Goal: Information Seeking & Learning: Check status

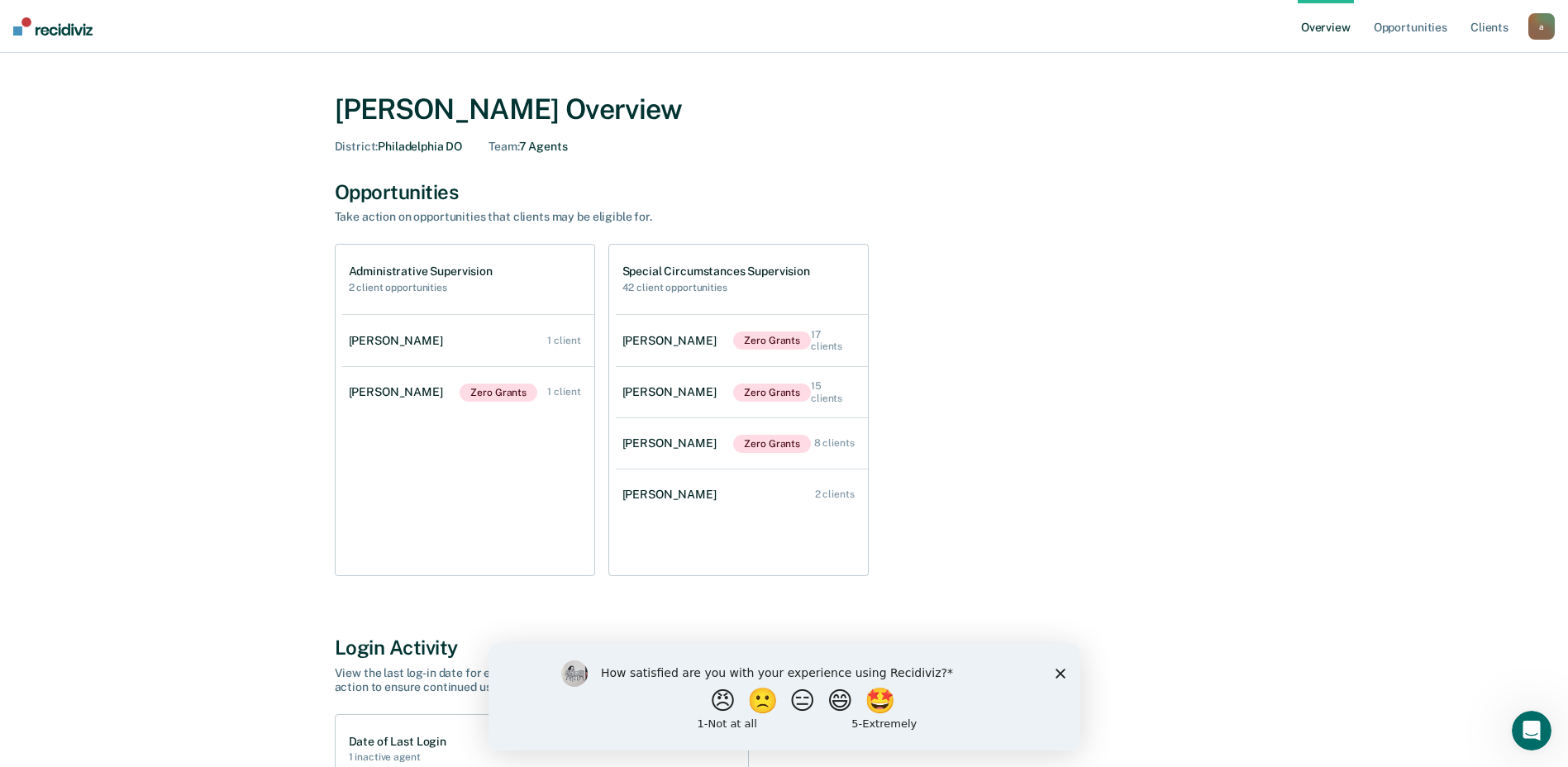
click at [1059, 676] on icon "Close survey" at bounding box center [1059, 673] width 10 height 10
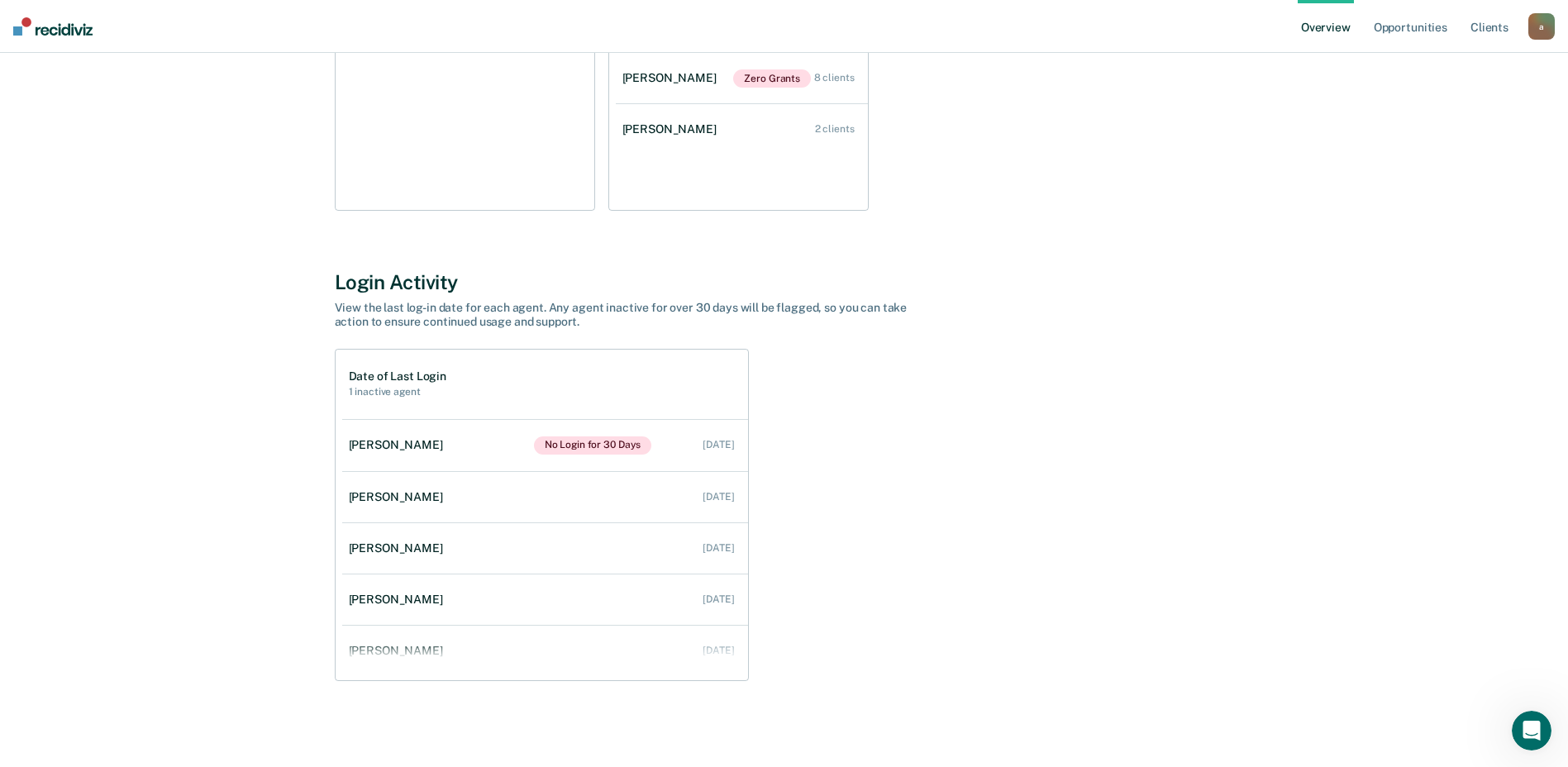
click at [1133, 508] on div "Date of Last Login 1 inactive agent [PERSON_NAME] No Login for 30 Days [DATE] […" at bounding box center [784, 515] width 899 height 332
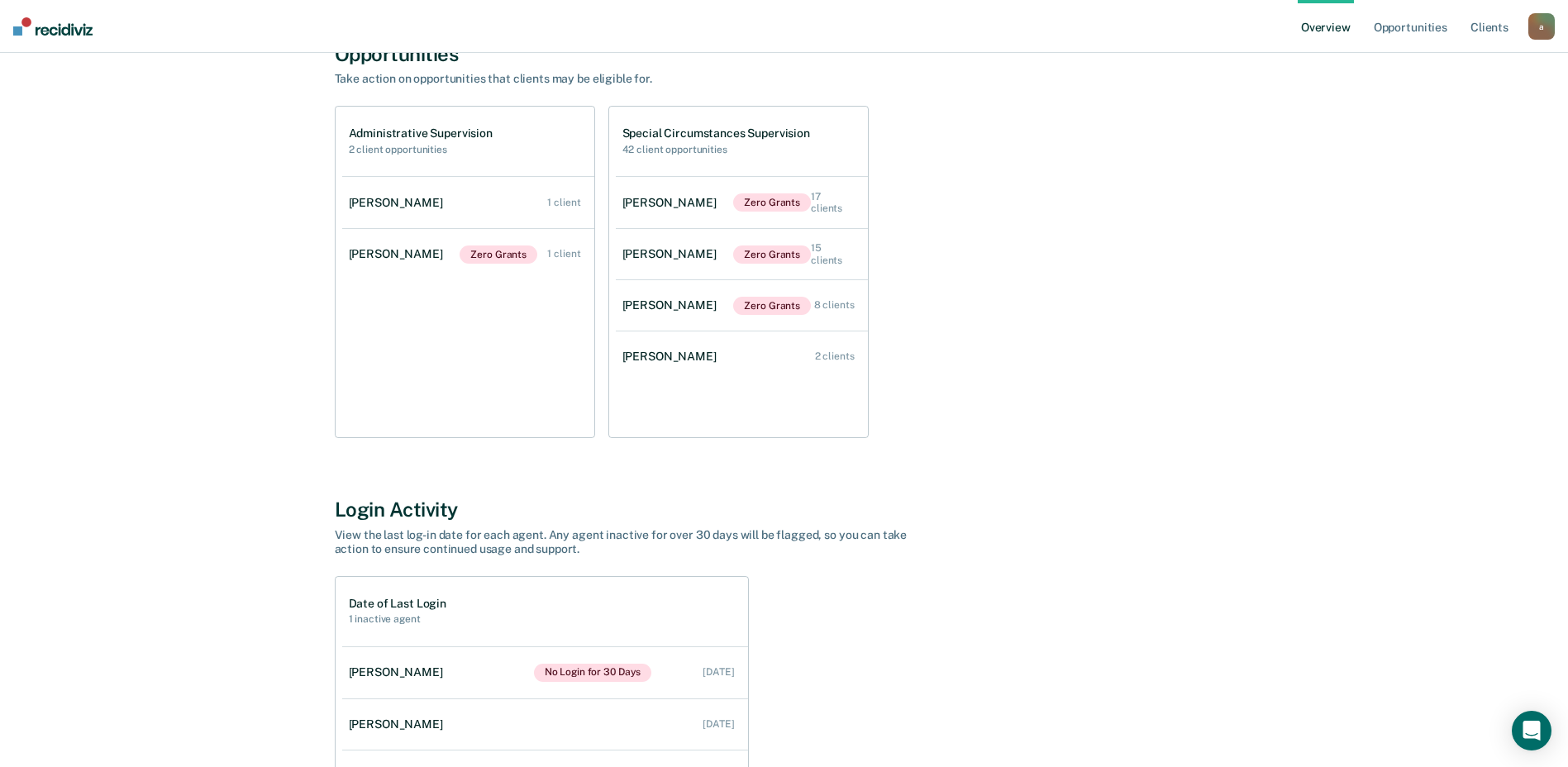
scroll to position [34, 0]
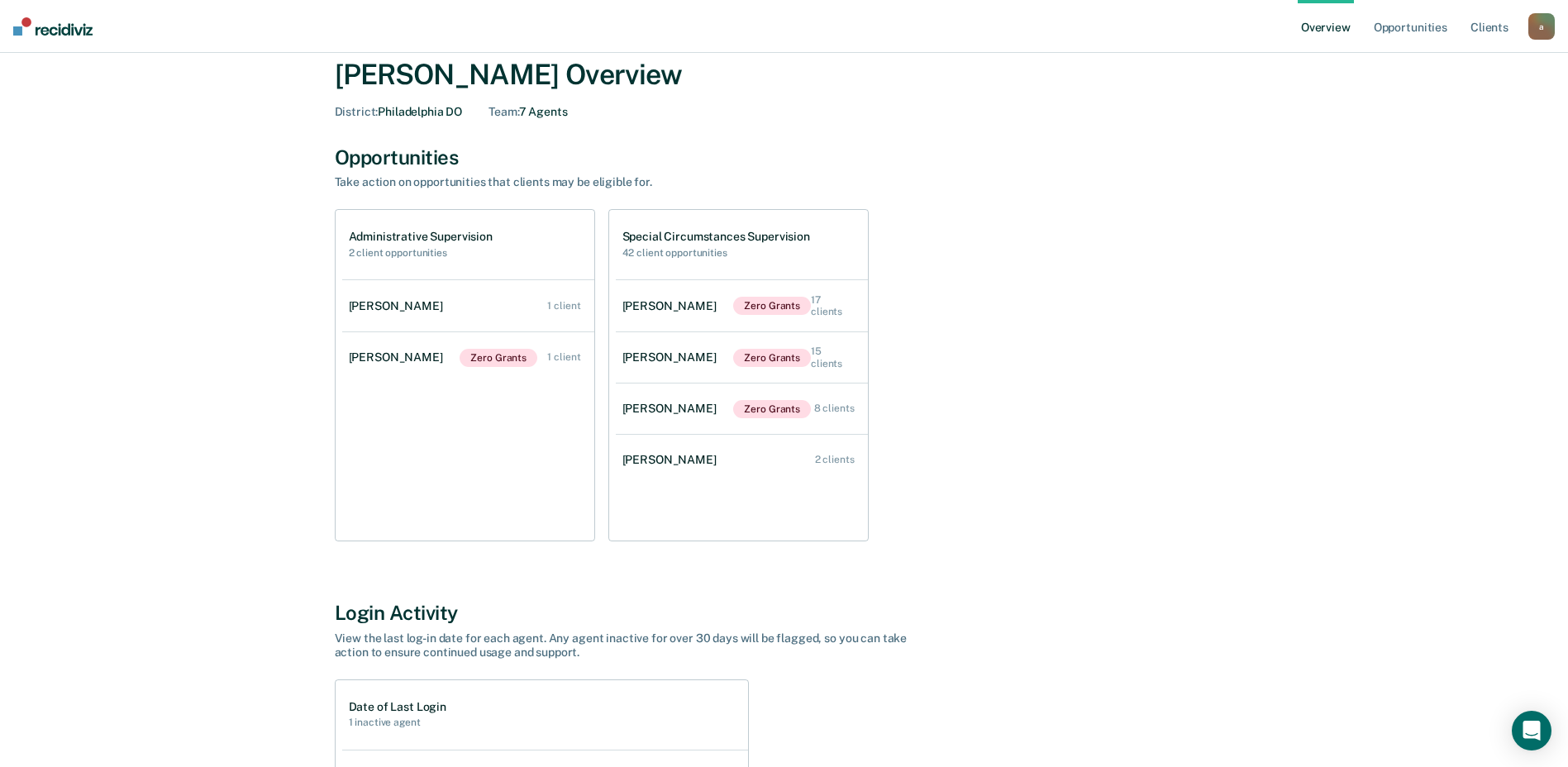
click at [682, 254] on h2 "42 client opportunities" at bounding box center [716, 253] width 188 height 12
click at [412, 252] on h2 "2 client opportunities" at bounding box center [420, 253] width 143 height 12
click at [430, 228] on div "Administrative Supervision 2 client opportunities" at bounding box center [467, 245] width 252 height 70
click at [528, 224] on div "Administrative Supervision 2 client opportunities" at bounding box center [467, 245] width 252 height 70
click at [788, 233] on h1 "Special Circumstances Supervision" at bounding box center [716, 237] width 188 height 14
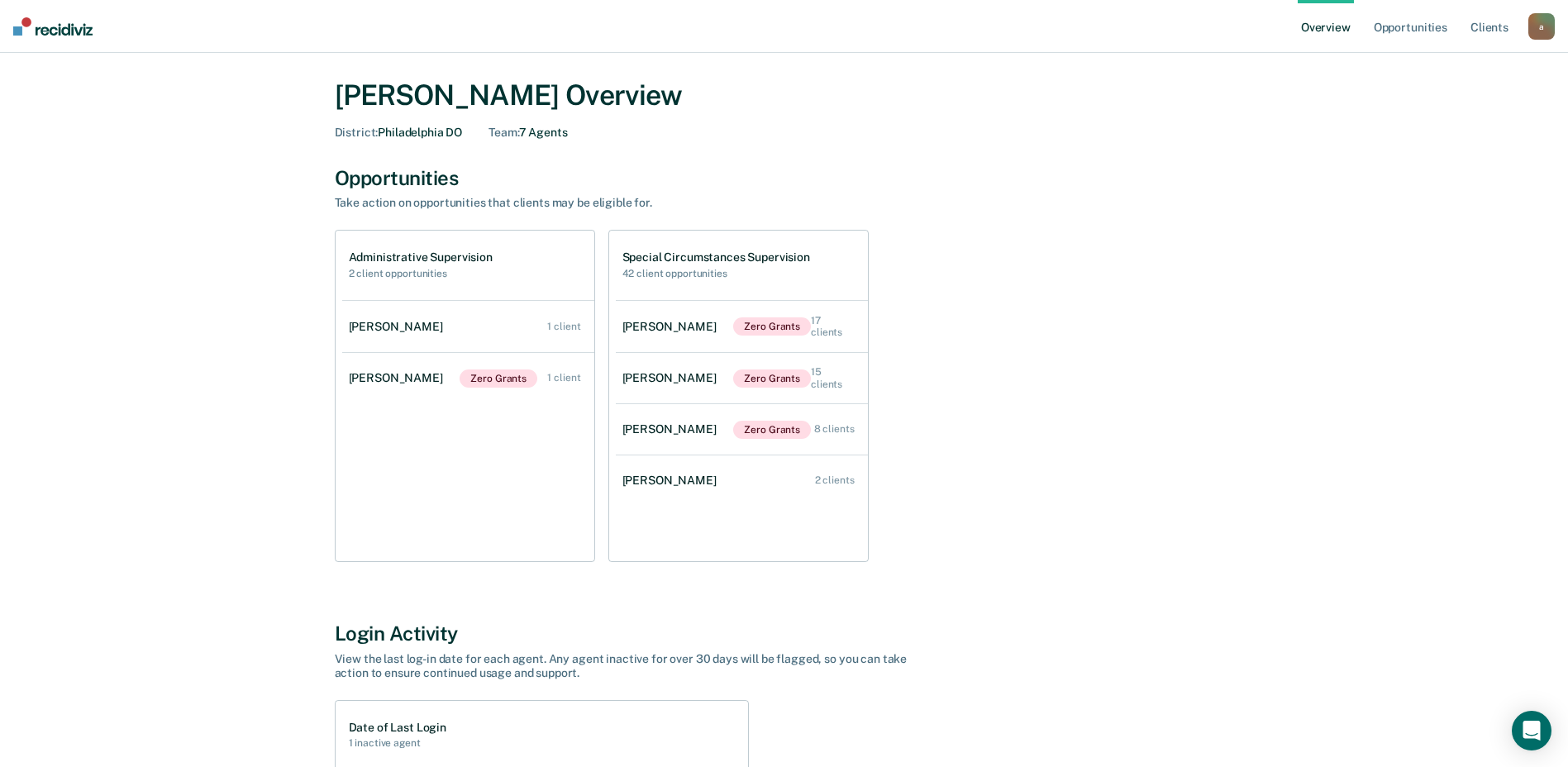
scroll to position [0, 0]
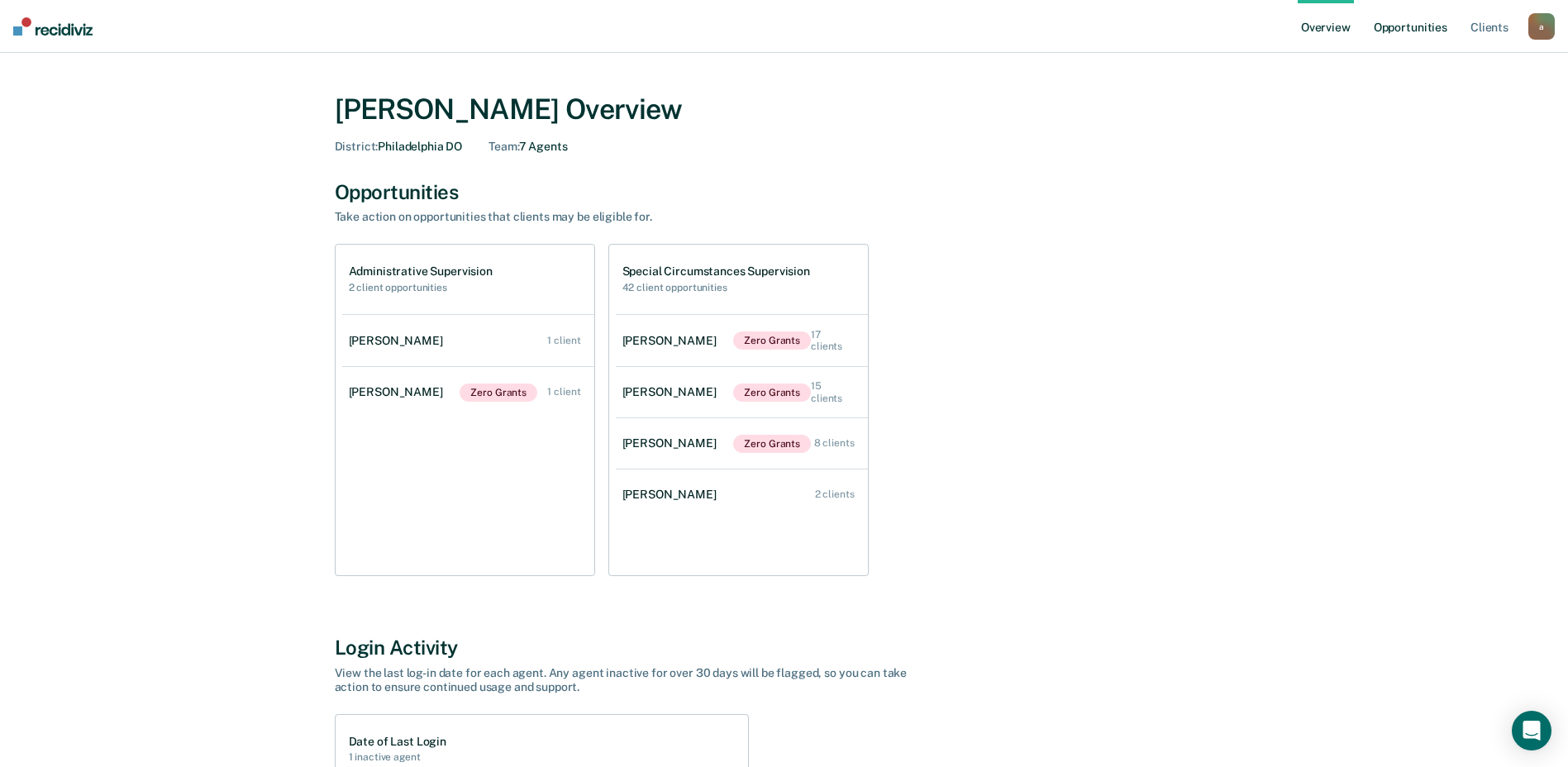
click at [1413, 32] on link "Opportunities" at bounding box center [1411, 27] width 81 height 53
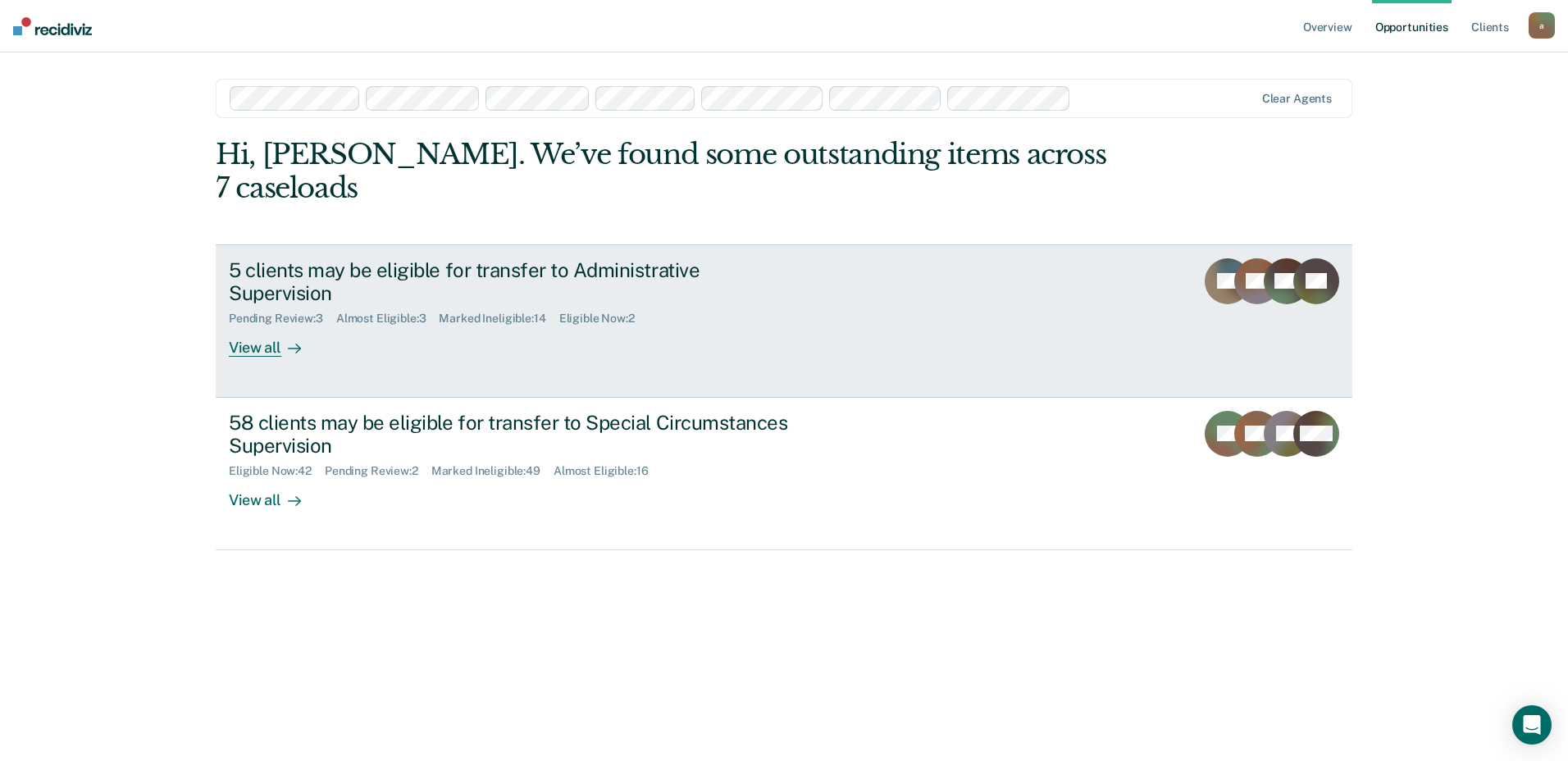
click at [904, 297] on link "5 clients may be eligible for transfer to Administrative Supervision Pending Re…" at bounding box center [784, 321] width 1137 height 153
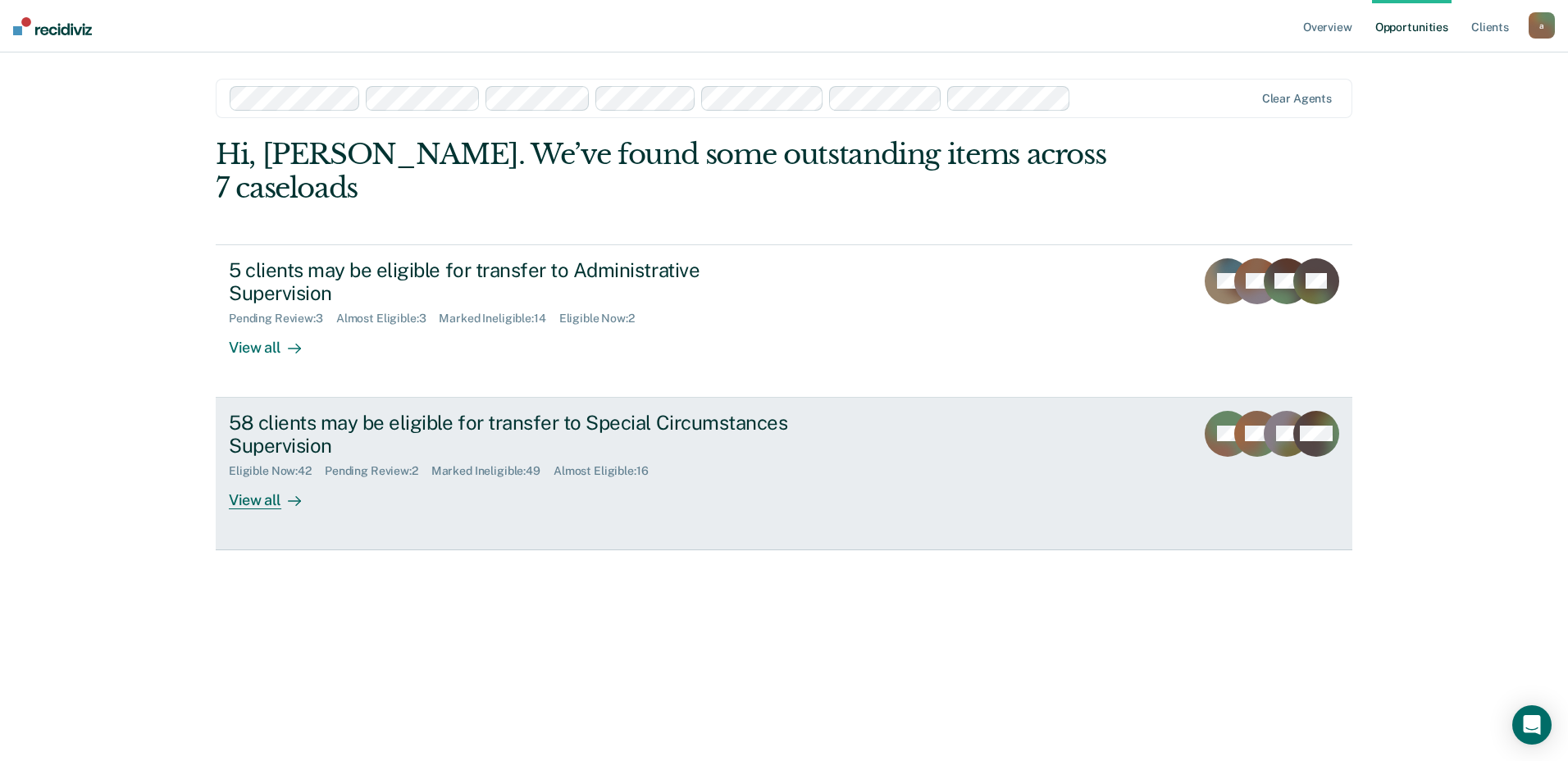
click at [569, 411] on div "58 clients may be eligible for transfer to Special Circumstances Supervision" at bounding box center [516, 435] width 576 height 48
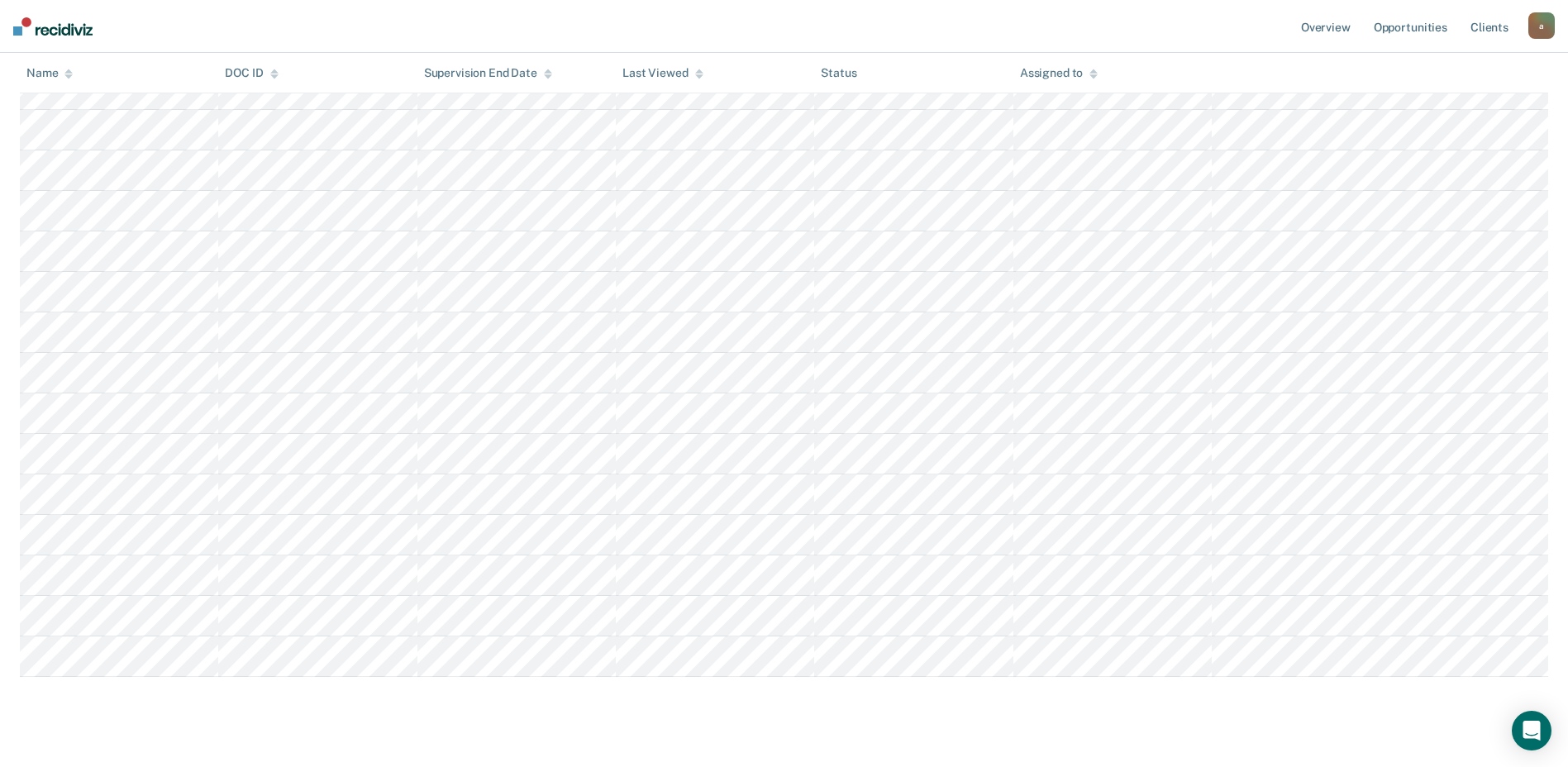
scroll to position [1475, 0]
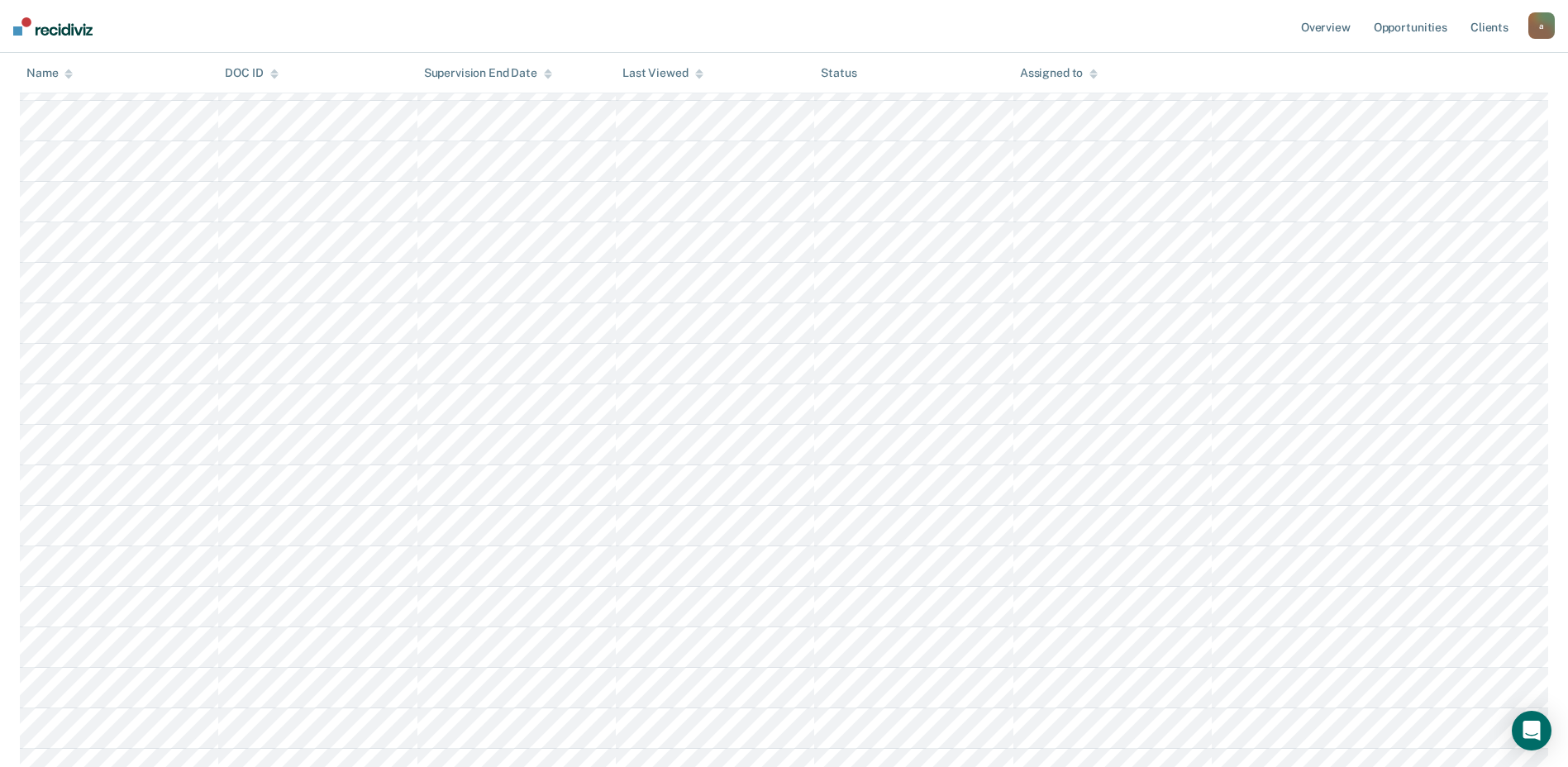
scroll to position [0, 0]
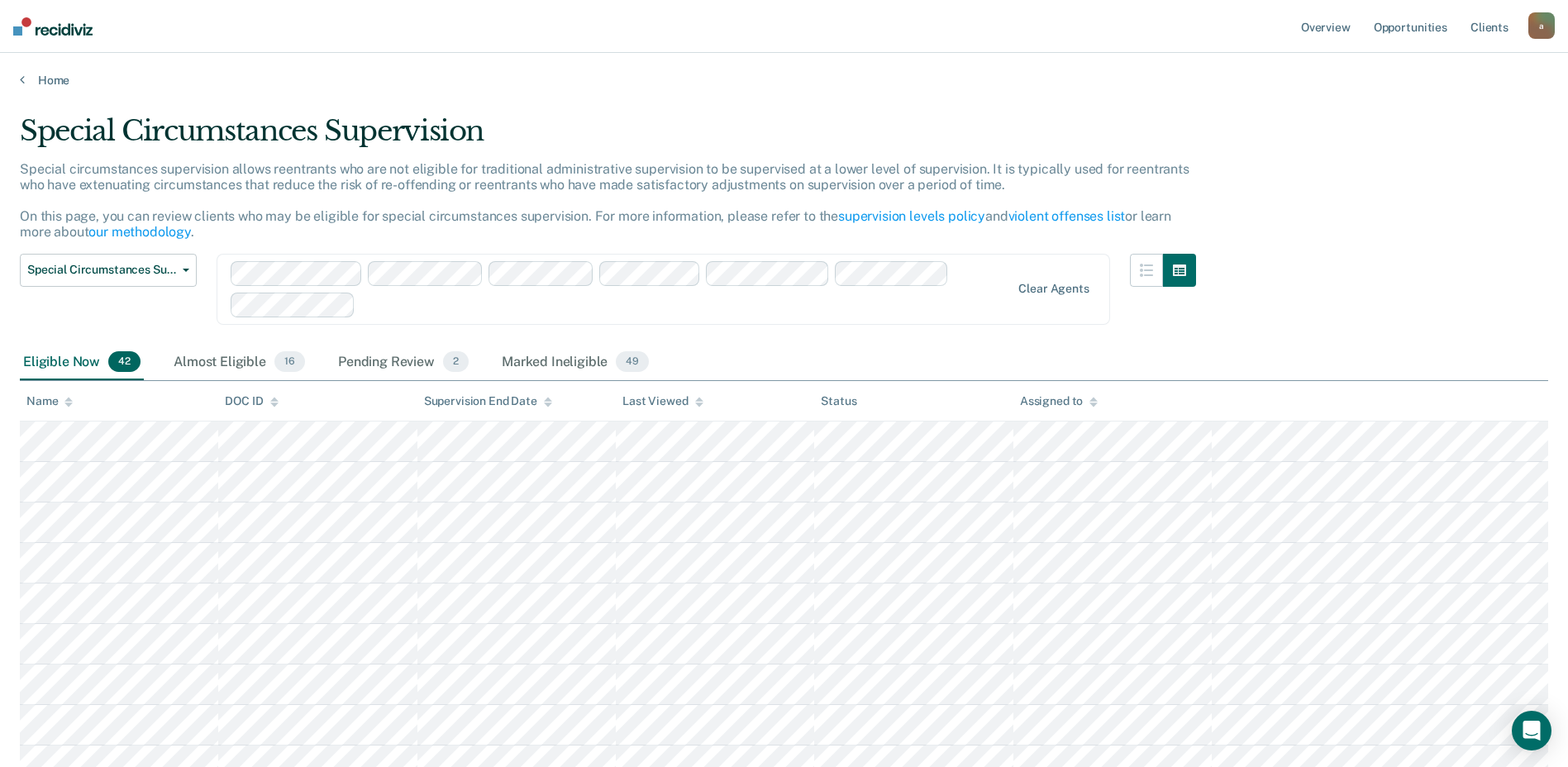
click at [729, 128] on div "Special Circumstances Supervision" at bounding box center [608, 137] width 1176 height 47
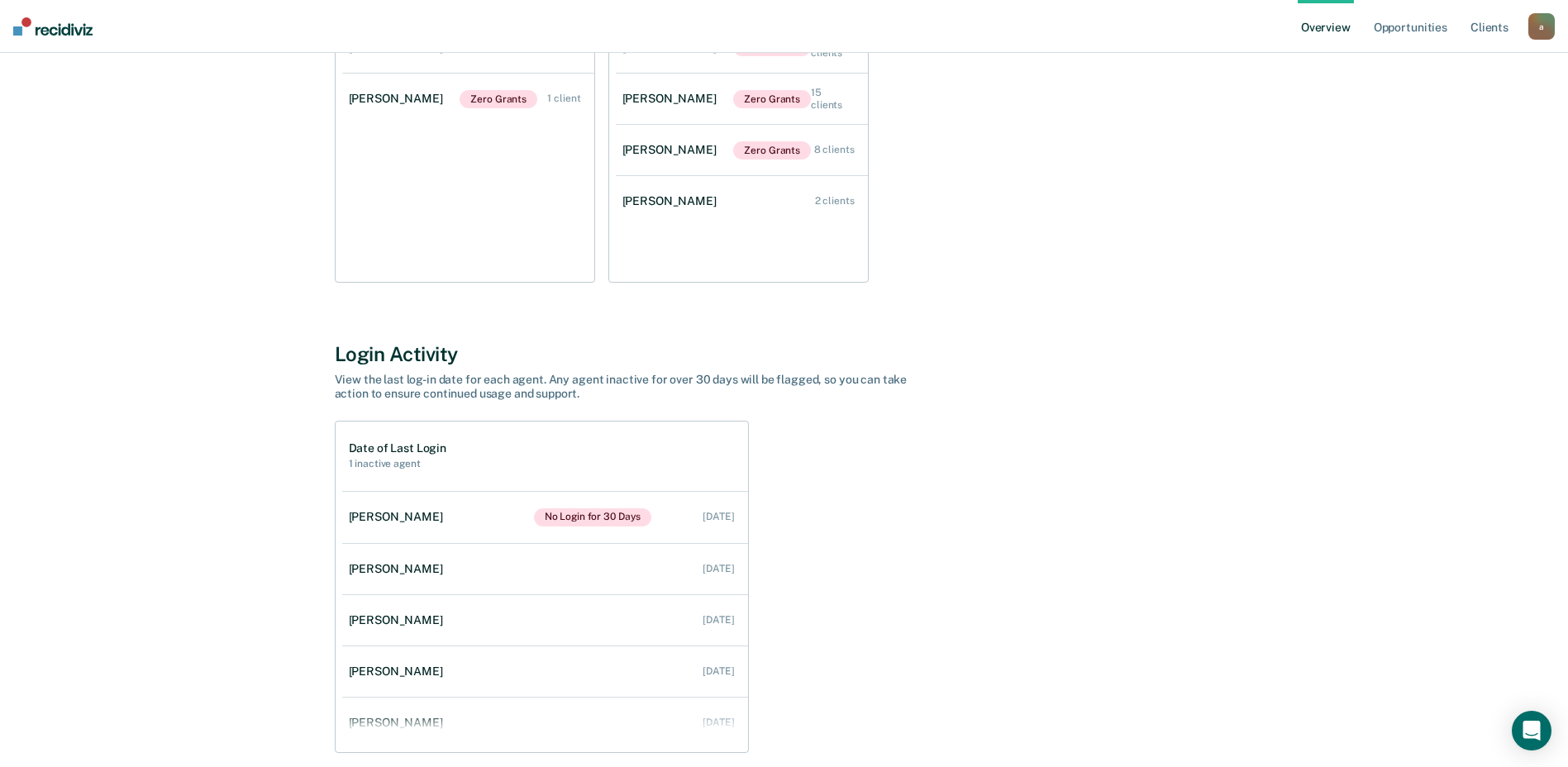
scroll to position [331, 0]
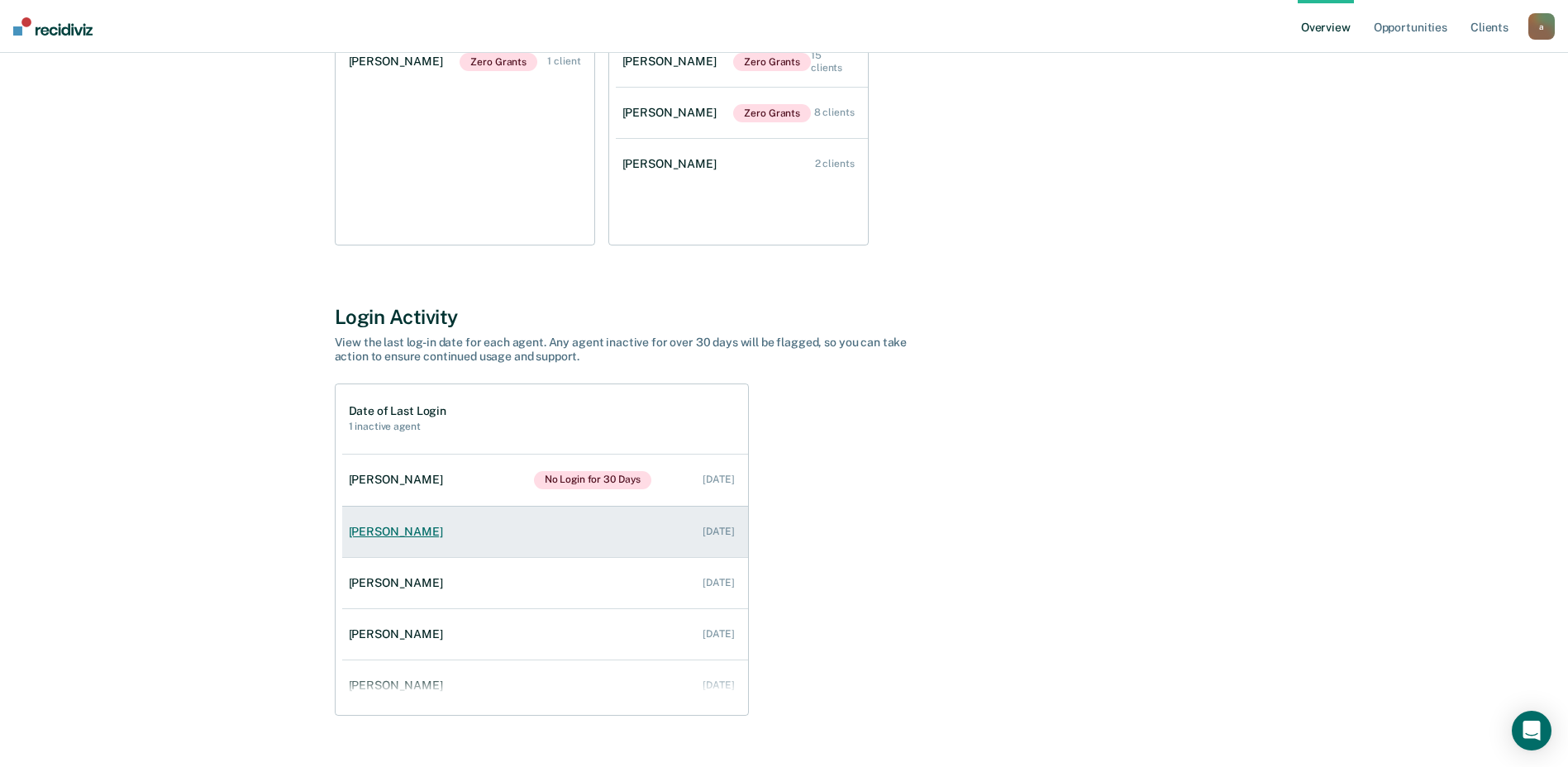
click at [655, 540] on link "Tyler Logan Aug 4, 2025" at bounding box center [544, 532] width 406 height 47
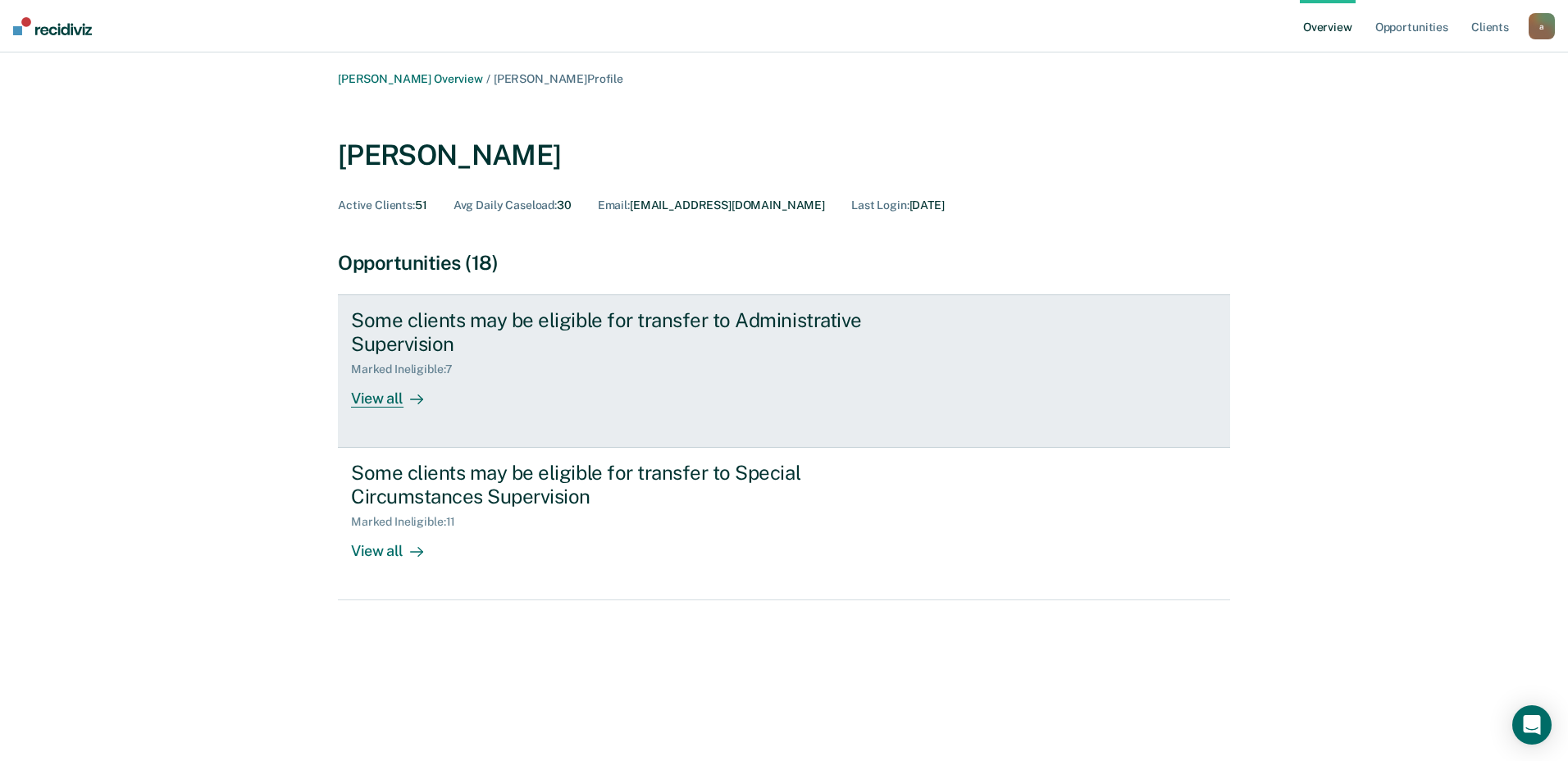
click at [498, 400] on div "Some clients may be eligible for transfer to Administrative Supervision Marked …" at bounding box center [658, 358] width 615 height 99
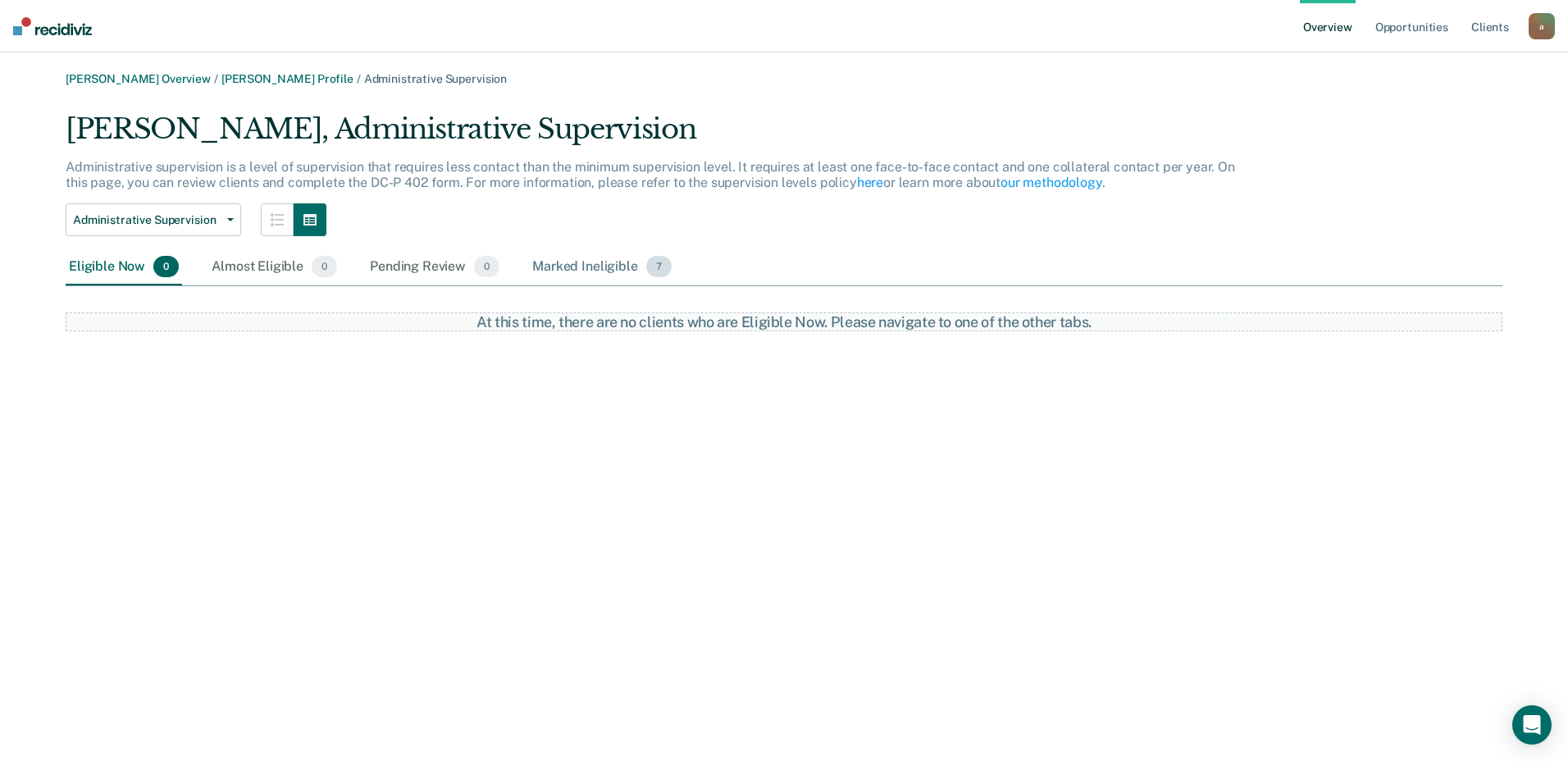
click at [584, 266] on div "Marked Ineligible 7" at bounding box center [602, 267] width 146 height 36
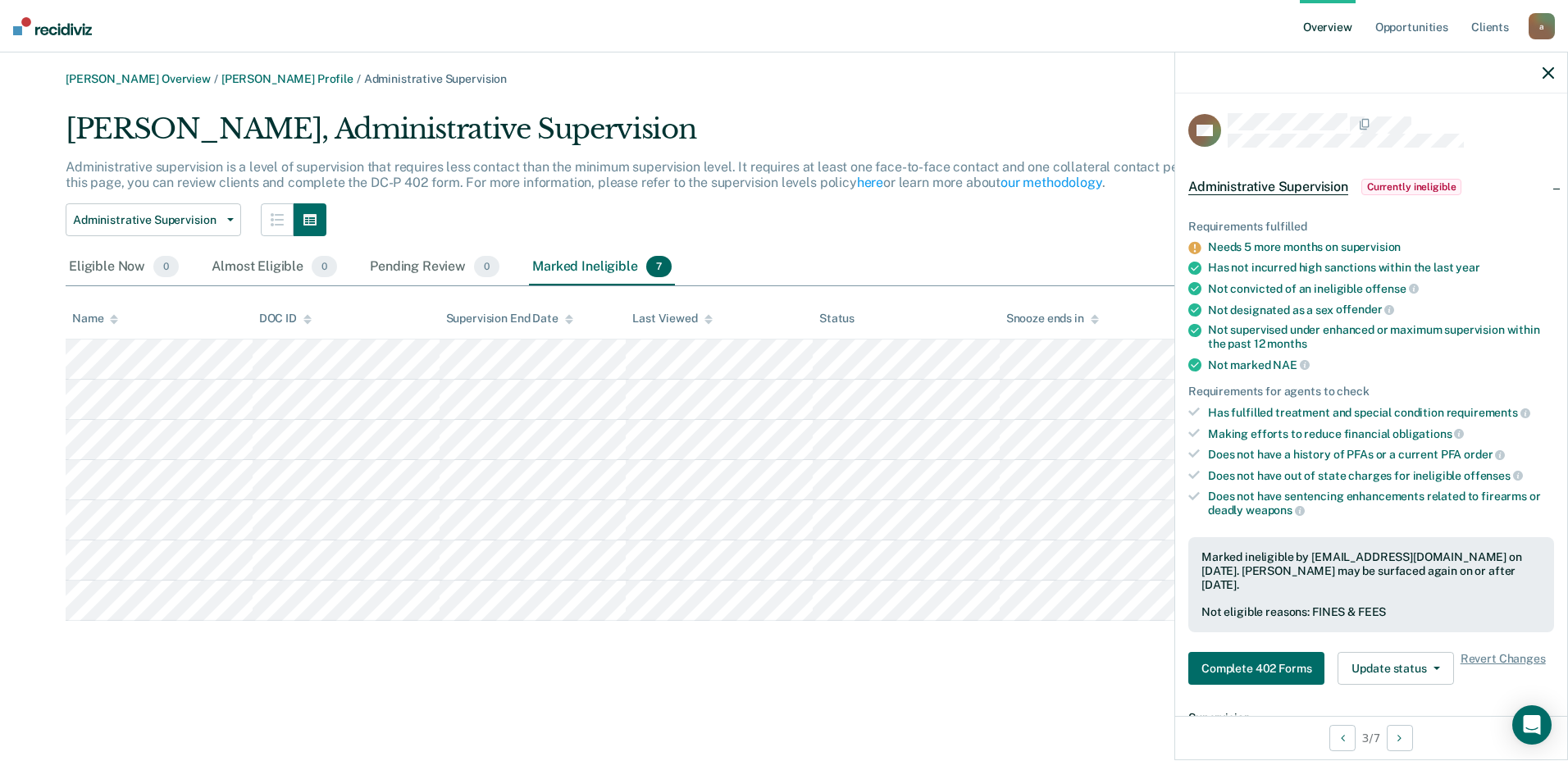
click at [506, 723] on main "Alicia Calvin Overview / Tyler Logan Profile / Administrative Supervision Tyler…" at bounding box center [784, 406] width 1568 height 708
click at [229, 215] on button "Administrative Supervision" at bounding box center [153, 220] width 175 height 33
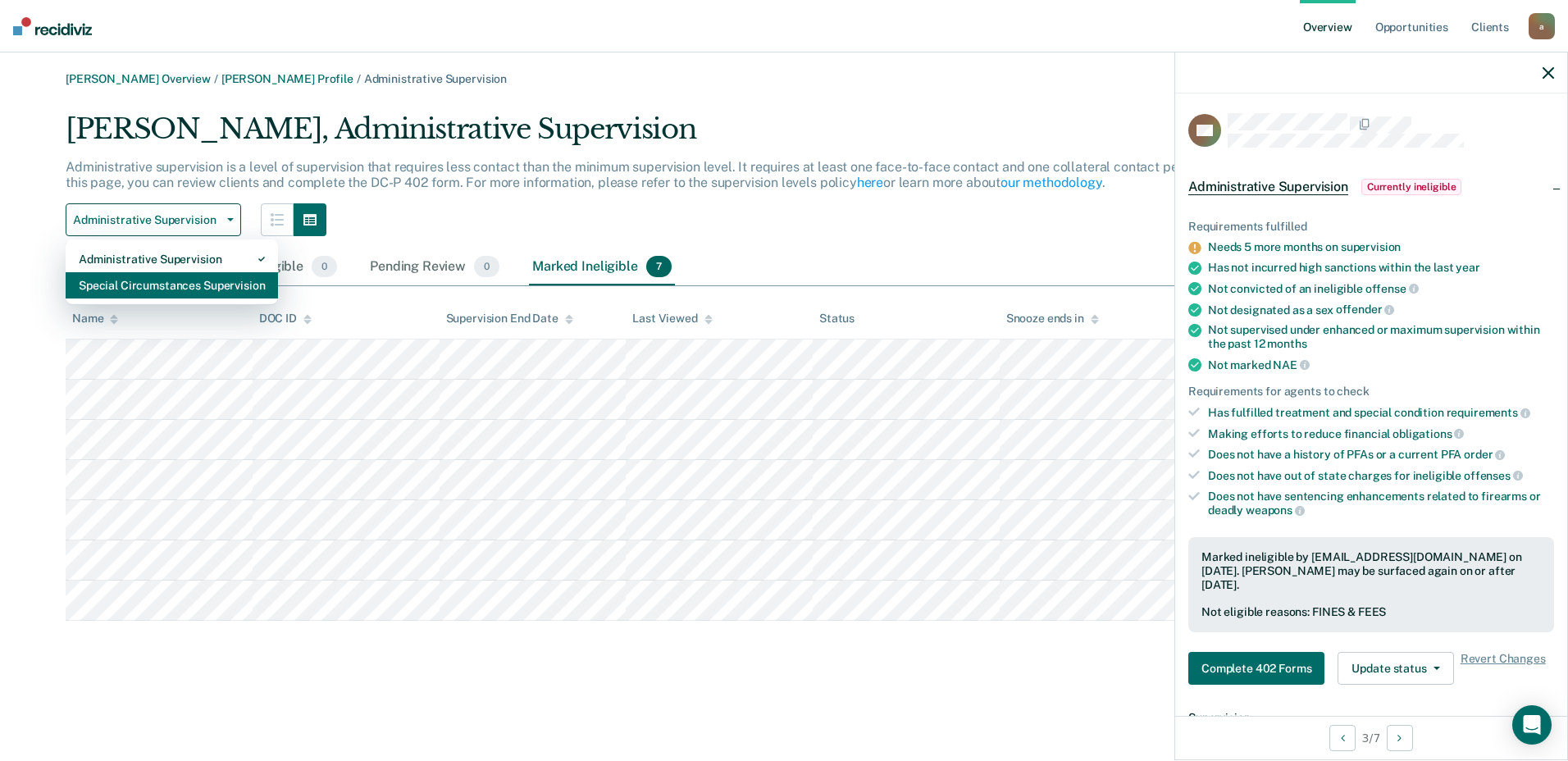
click at [208, 282] on div "Special Circumstances Supervision" at bounding box center [172, 285] width 186 height 26
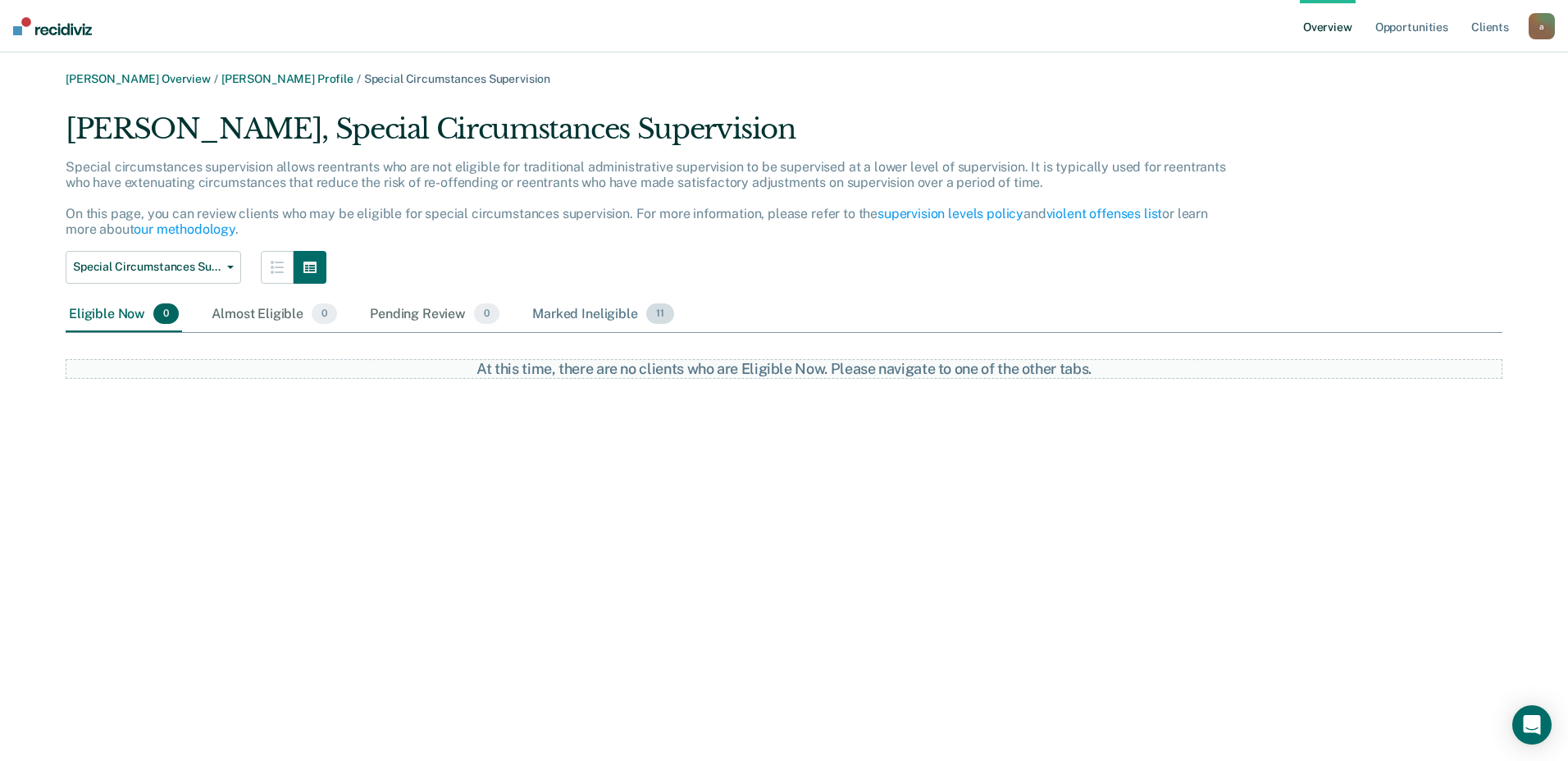
click at [609, 313] on div "Marked Ineligible 11" at bounding box center [603, 315] width 148 height 36
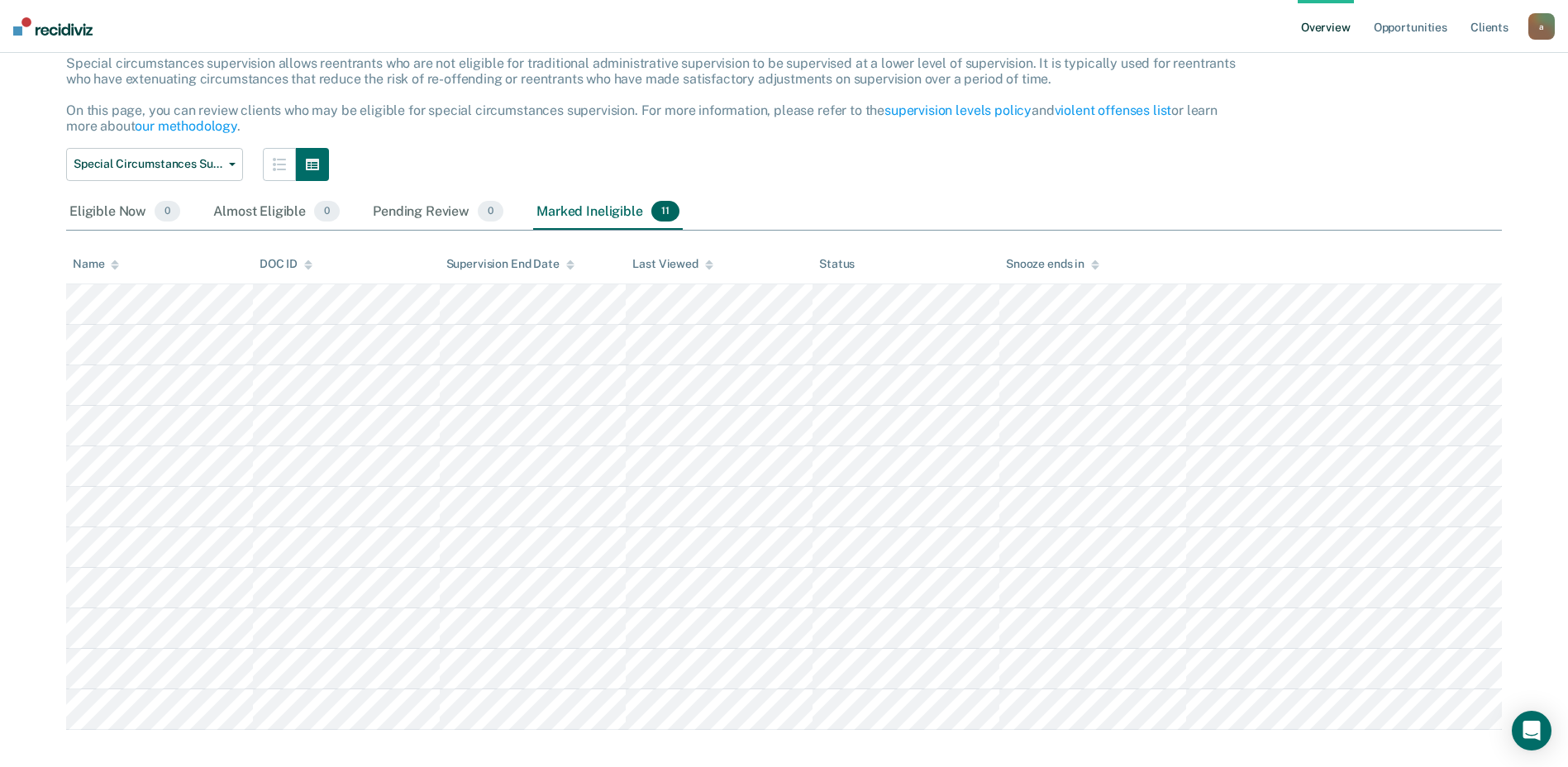
scroll to position [121, 0]
